Goal: Information Seeking & Learning: Learn about a topic

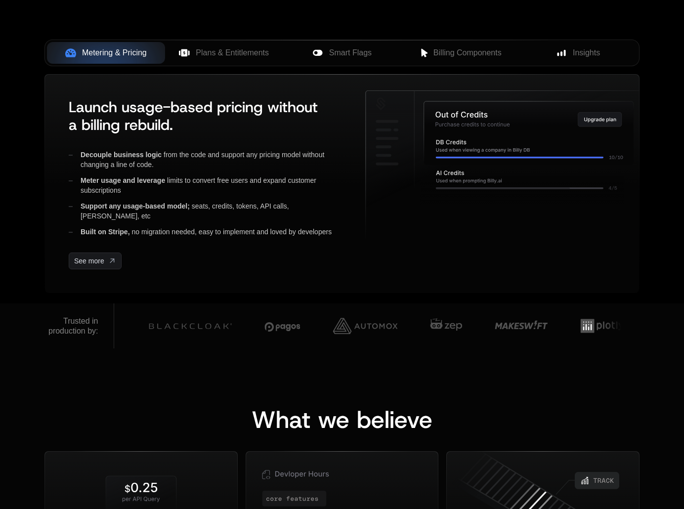
scroll to position [417, 0]
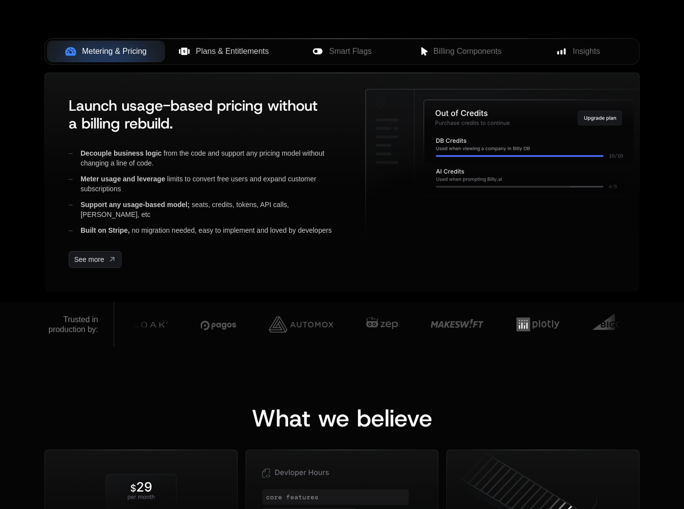
click at [225, 50] on span "Plans & Entitlements" at bounding box center [232, 51] width 73 height 12
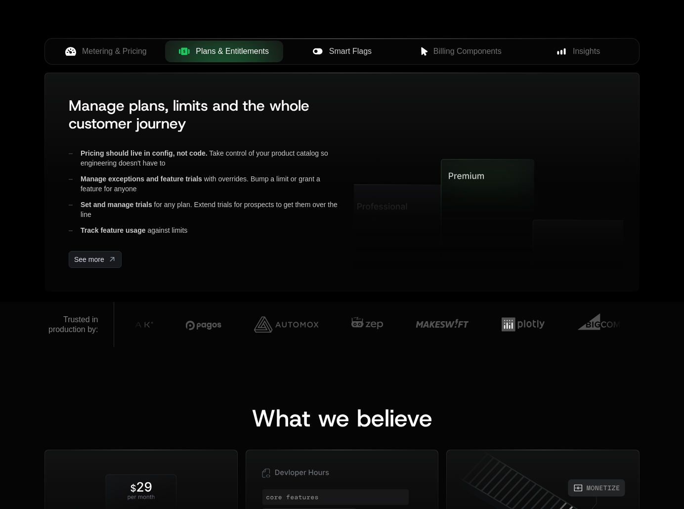
click at [380, 47] on div "Smart Flags" at bounding box center [342, 51] width 102 height 12
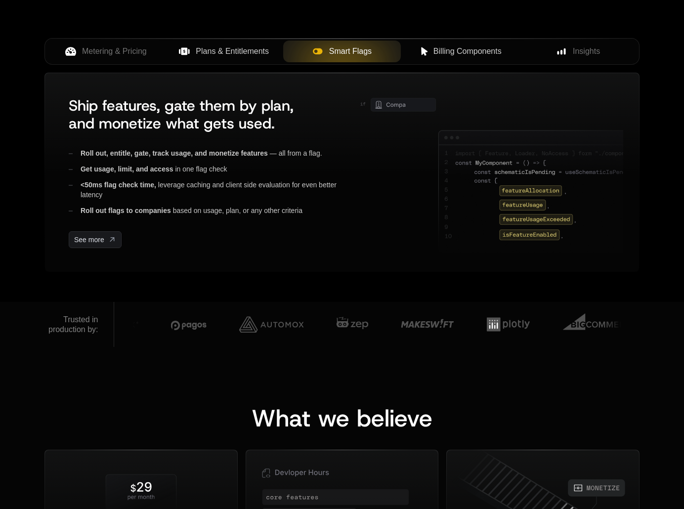
click at [467, 46] on span "Billing Components" at bounding box center [467, 51] width 68 height 12
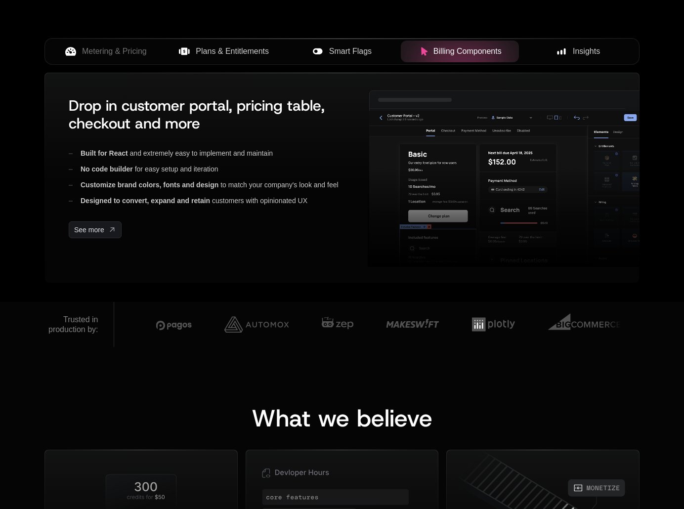
click at [575, 50] on span "Insights" at bounding box center [585, 51] width 27 height 12
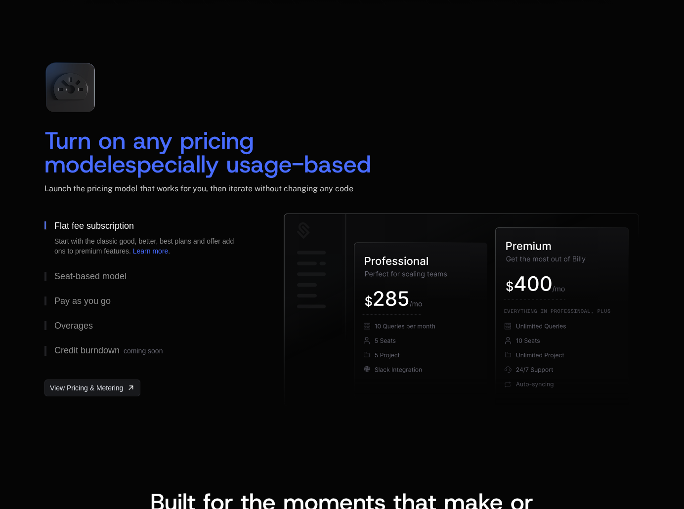
scroll to position [1405, 0]
click at [94, 275] on div "Seat-based model" at bounding box center [90, 275] width 72 height 9
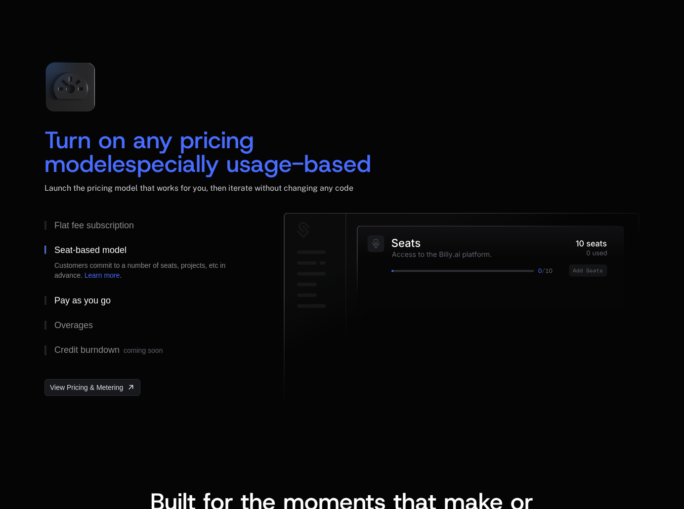
click at [85, 296] on div "Pay as you go" at bounding box center [82, 300] width 56 height 9
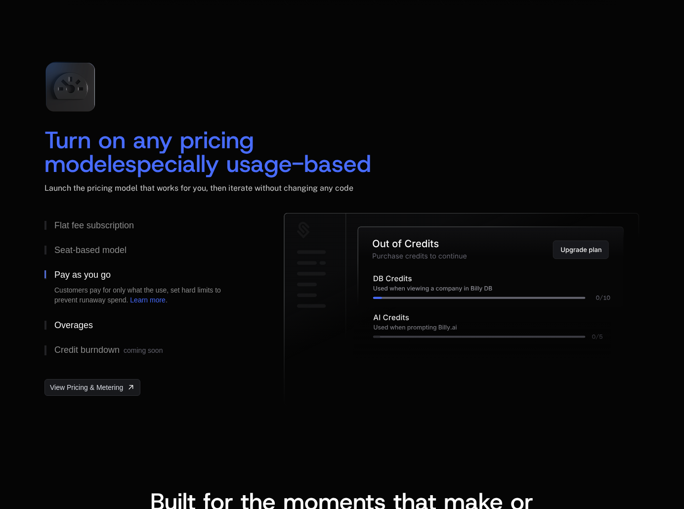
click at [73, 316] on button "Overages" at bounding box center [147, 325] width 207 height 25
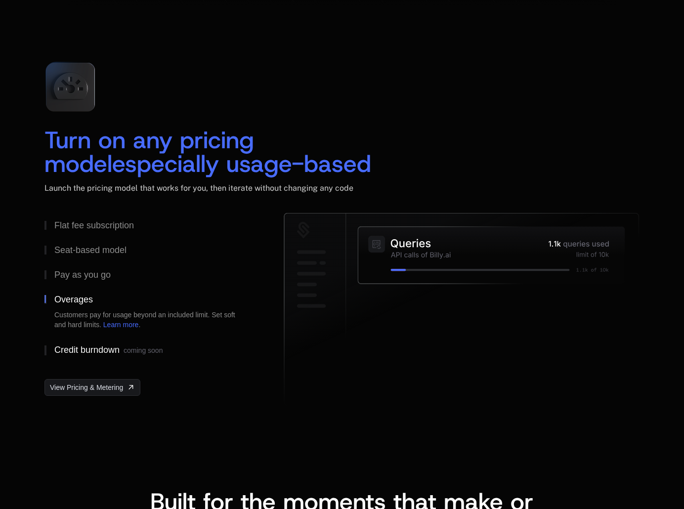
click at [68, 350] on div "Credit burndown coming soon" at bounding box center [108, 350] width 108 height 10
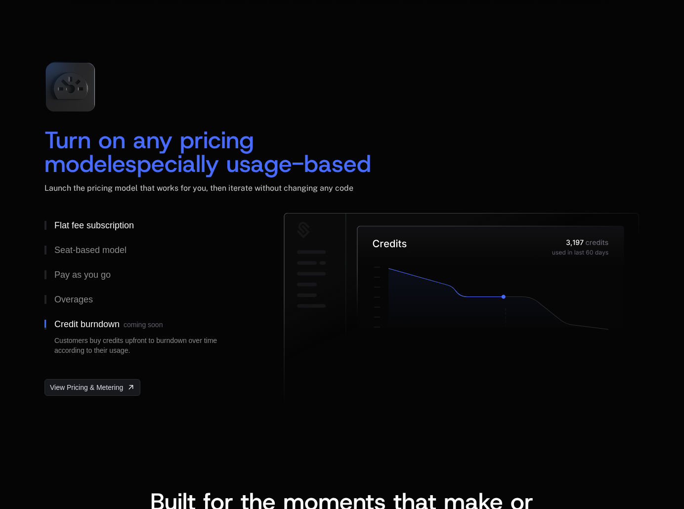
click at [73, 223] on div "Flat fee subscription" at bounding box center [94, 225] width 80 height 9
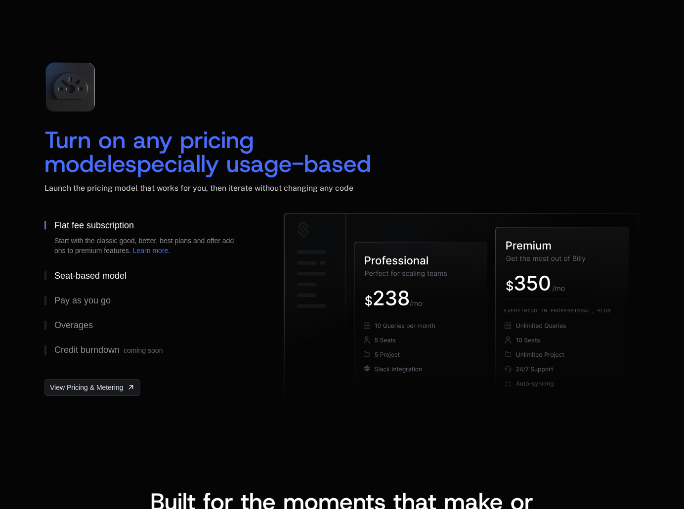
click at [82, 278] on div "Seat-based model" at bounding box center [90, 275] width 72 height 9
